Goal: Find specific page/section: Find specific page/section

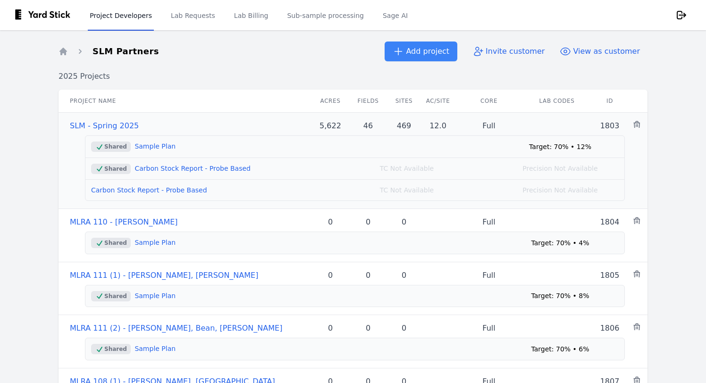
click at [99, 126] on link "SLM - Spring 2025" at bounding box center [104, 125] width 69 height 9
click at [106, 127] on link "SLM - Spring 2025" at bounding box center [104, 125] width 69 height 9
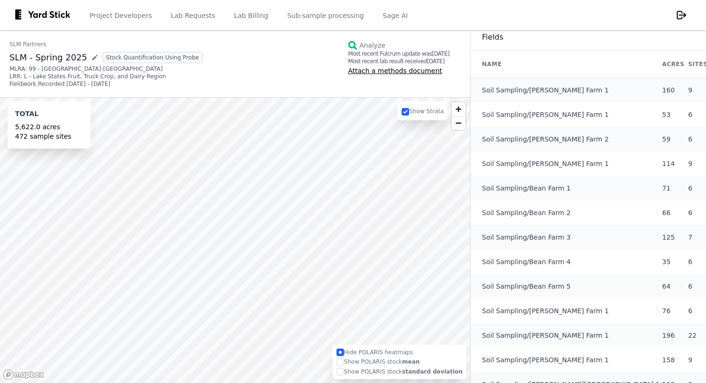
scroll to position [328, 0]
click at [516, 192] on link "Soil Sampling/Bean Farm 1" at bounding box center [526, 186] width 89 height 9
